Goal: Browse casually

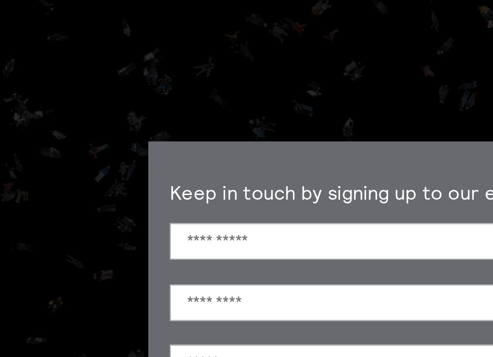
scroll to position [43, 0]
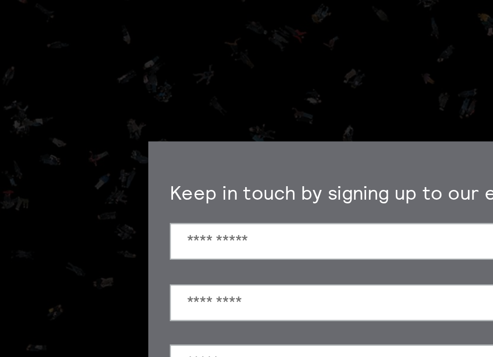
click at [83, 66] on section "**********" at bounding box center [246, 178] width 493 height 357
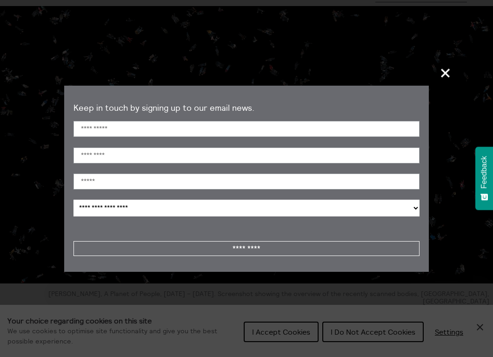
click at [450, 75] on span "+" at bounding box center [445, 72] width 27 height 27
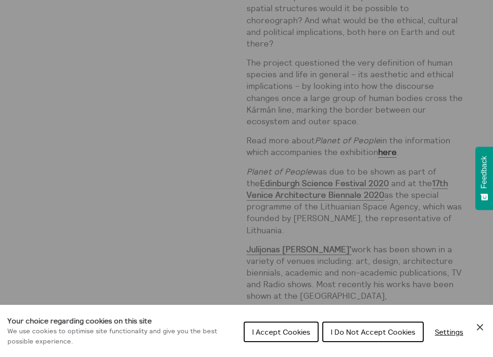
scroll to position [804, 0]
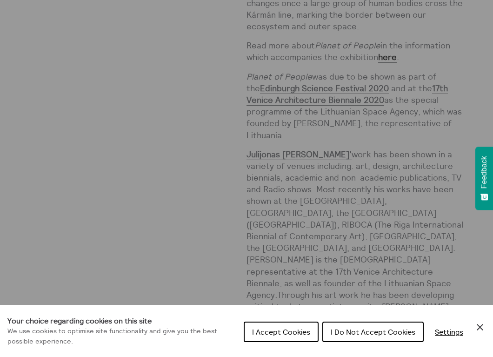
click at [479, 333] on div "I Accept Cookies I Do Not Accept Cookies Settings" at bounding box center [365, 335] width 242 height 30
click at [478, 322] on icon "Close Cookie Control" at bounding box center [480, 327] width 11 height 11
